Goal: Find specific page/section: Find specific page/section

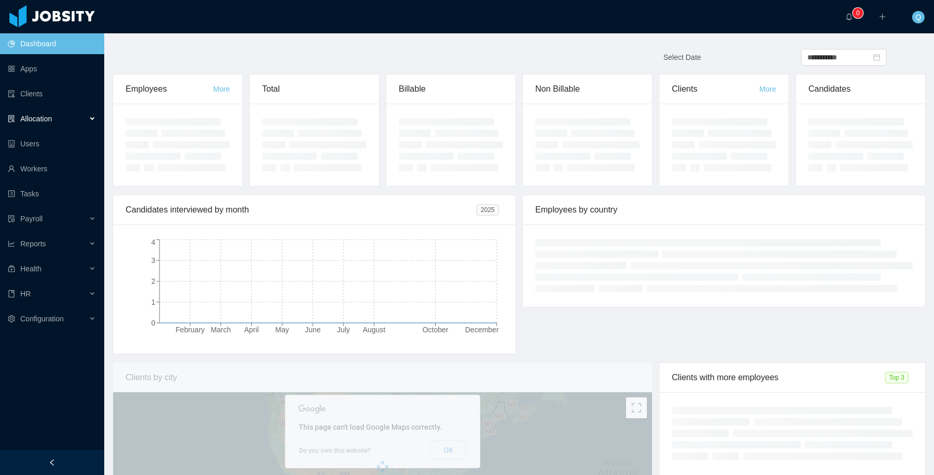
click at [80, 121] on div "Allocation" at bounding box center [52, 118] width 104 height 21
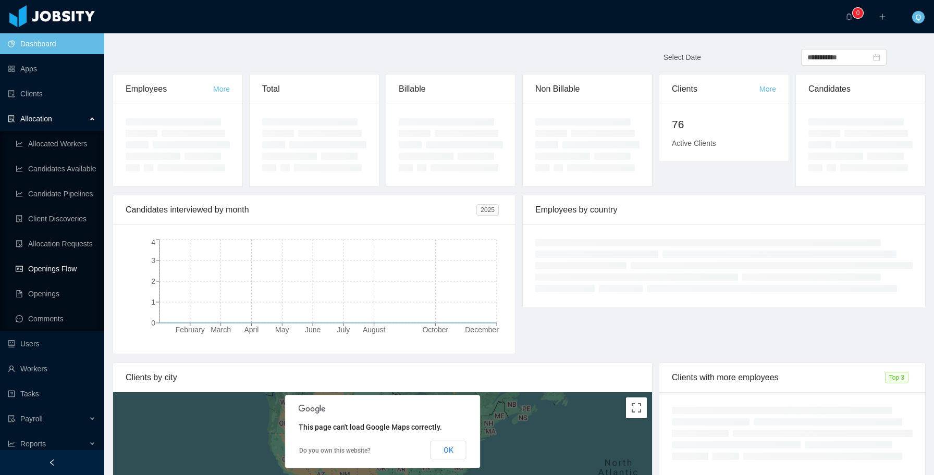
click at [66, 272] on link "Openings Flow" at bounding box center [56, 268] width 80 height 21
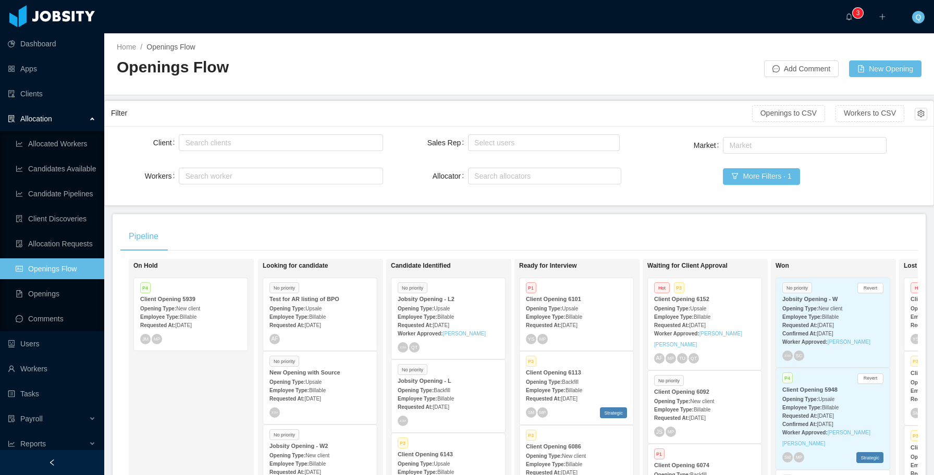
click at [724, 312] on div "Employee Type: Billable" at bounding box center [704, 316] width 101 height 11
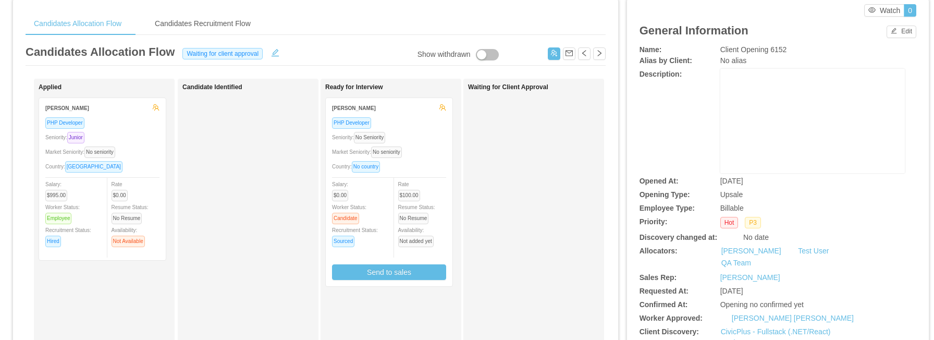
scroll to position [19, 0]
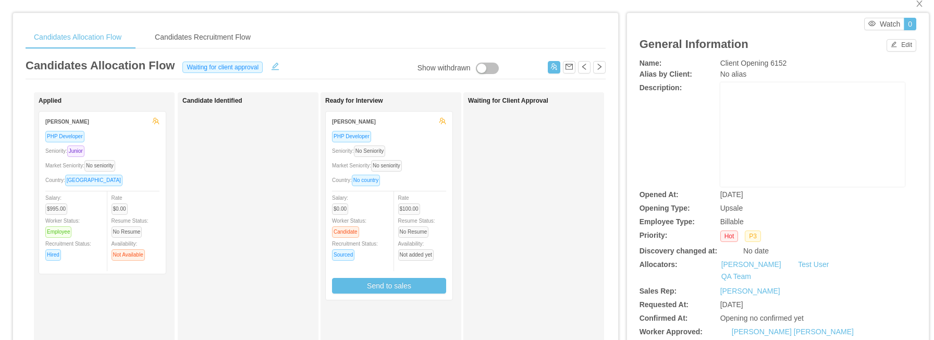
click at [437, 169] on div "Market Seniority: No seniority" at bounding box center [389, 165] width 114 height 12
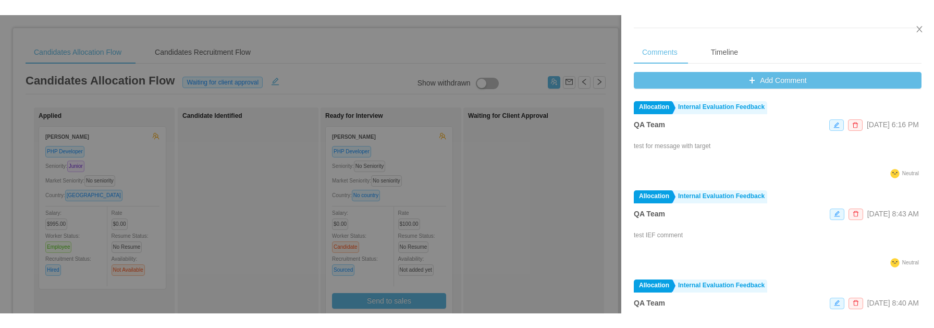
scroll to position [315, 0]
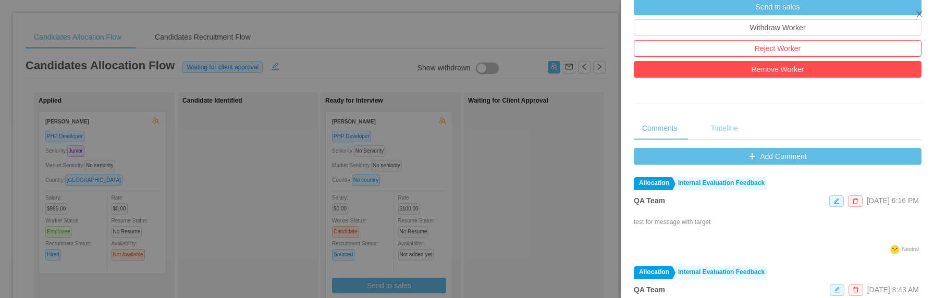
click at [725, 133] on div "Timeline" at bounding box center [724, 128] width 44 height 23
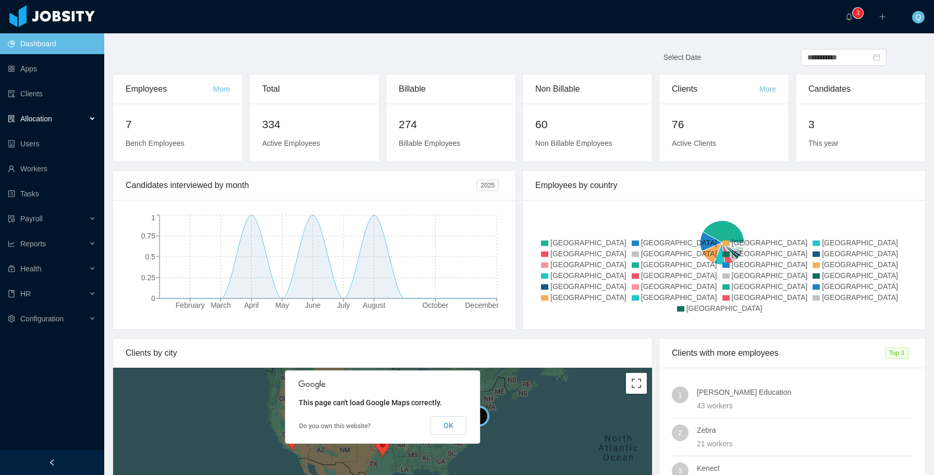
click at [92, 120] on div "Allocation" at bounding box center [52, 118] width 104 height 21
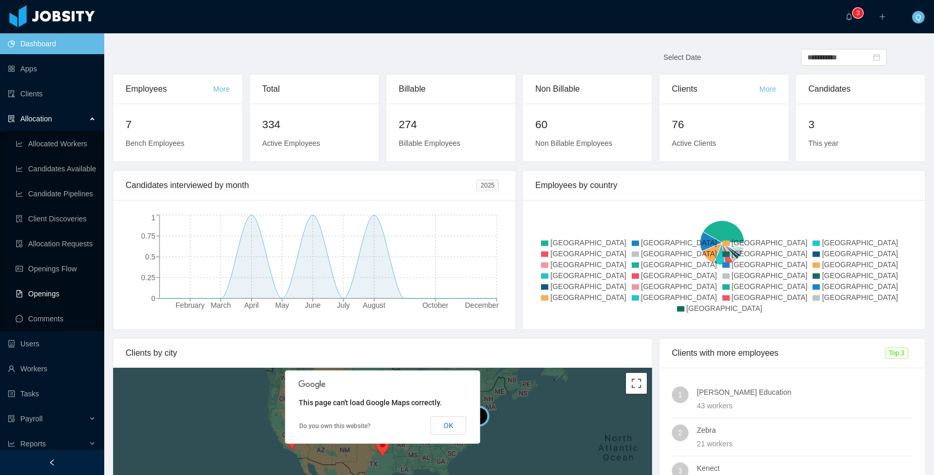
click at [70, 297] on link "Openings" at bounding box center [56, 293] width 80 height 21
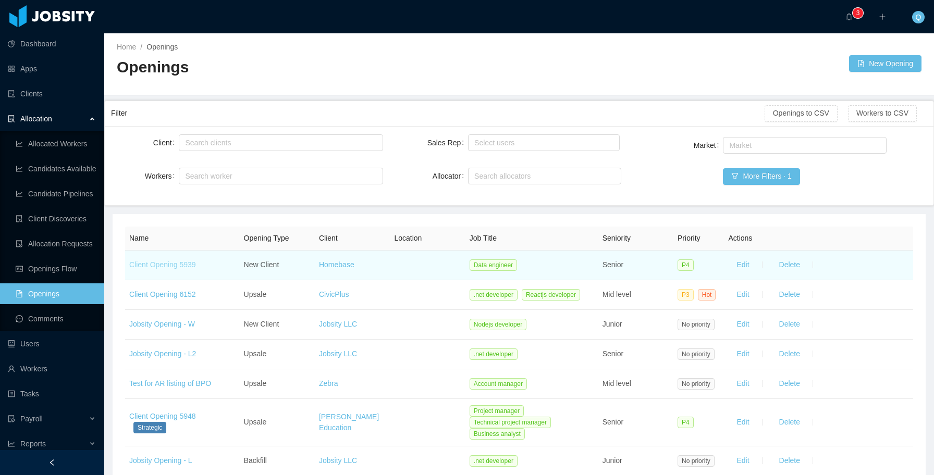
click at [178, 267] on link "Client Opening 5939" at bounding box center [162, 265] width 67 height 8
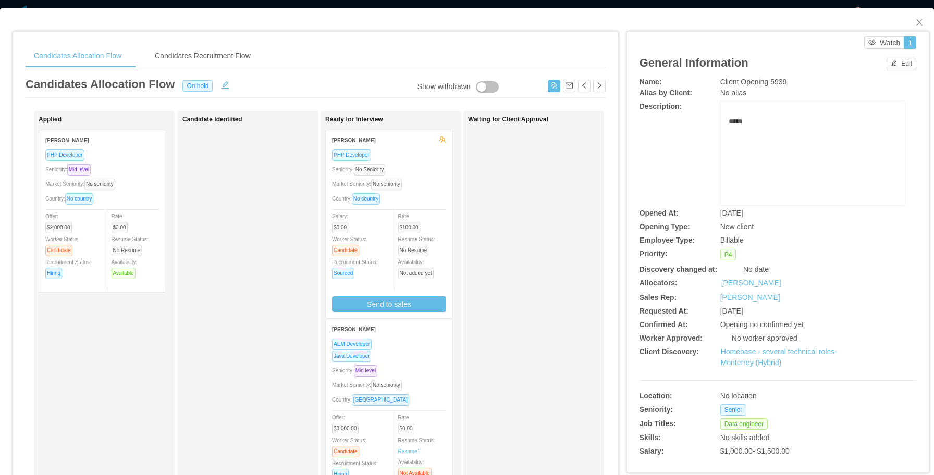
click at [435, 174] on div "Seniority: No Seniority" at bounding box center [389, 170] width 114 height 12
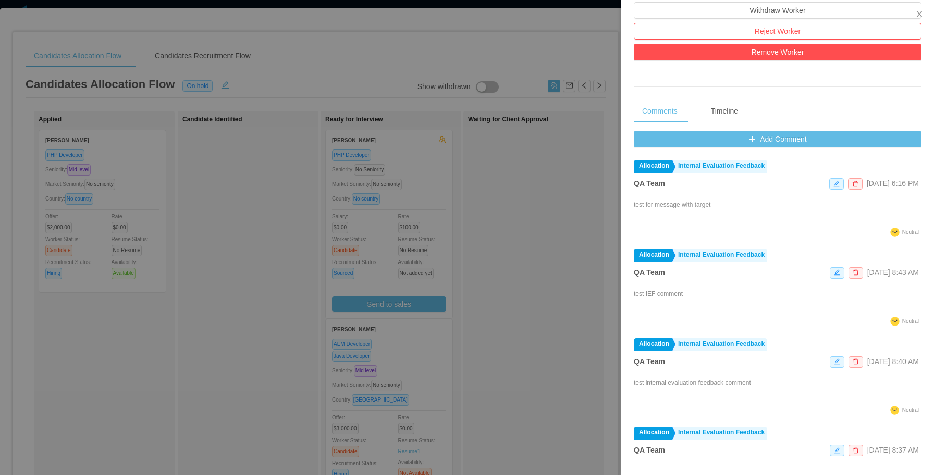
scroll to position [338, 0]
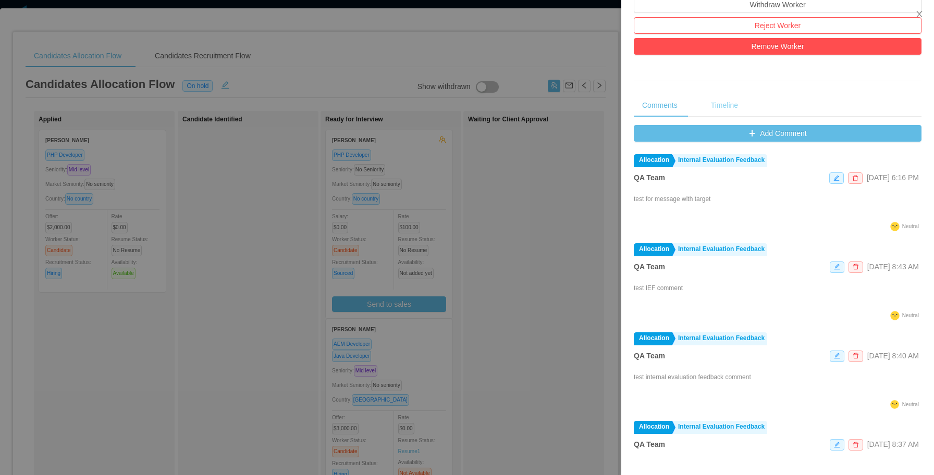
click at [732, 107] on div "Timeline" at bounding box center [724, 105] width 44 height 23
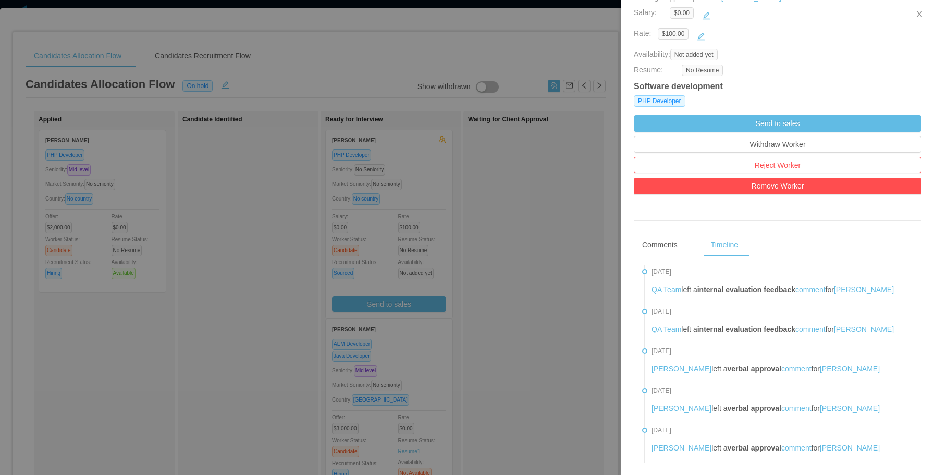
scroll to position [417, 0]
